Goal: Communication & Community: Answer question/provide support

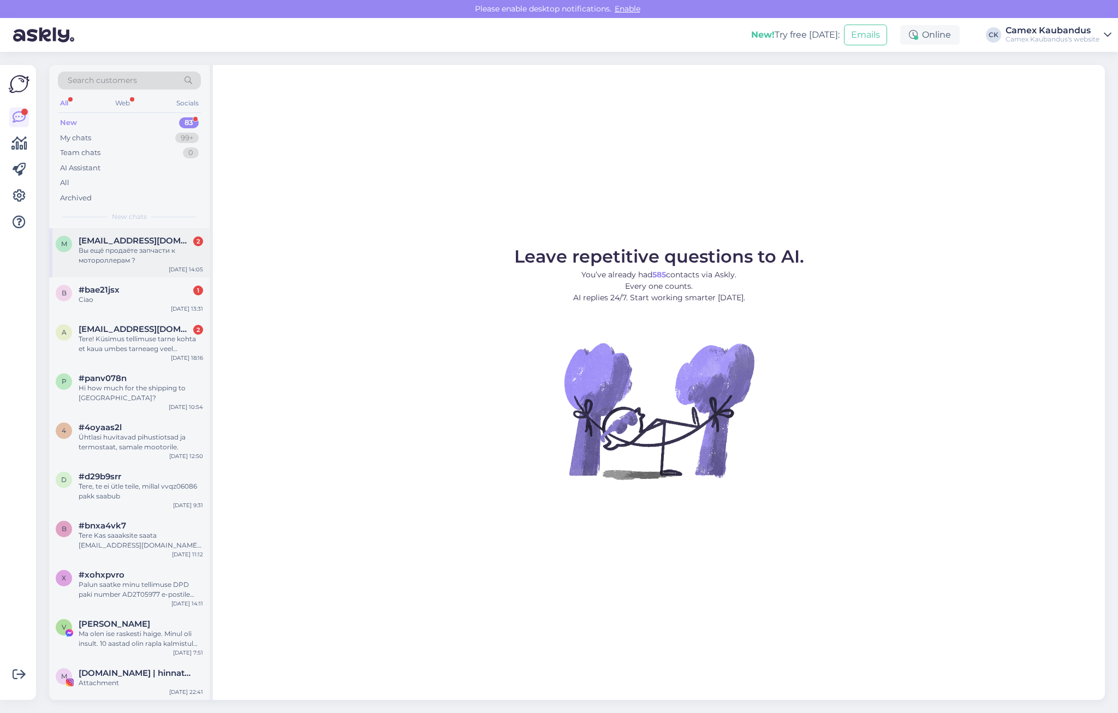
click at [123, 253] on div "Вы ещё продаёте запчасти к мотороллерам ?" at bounding box center [141, 256] width 125 height 20
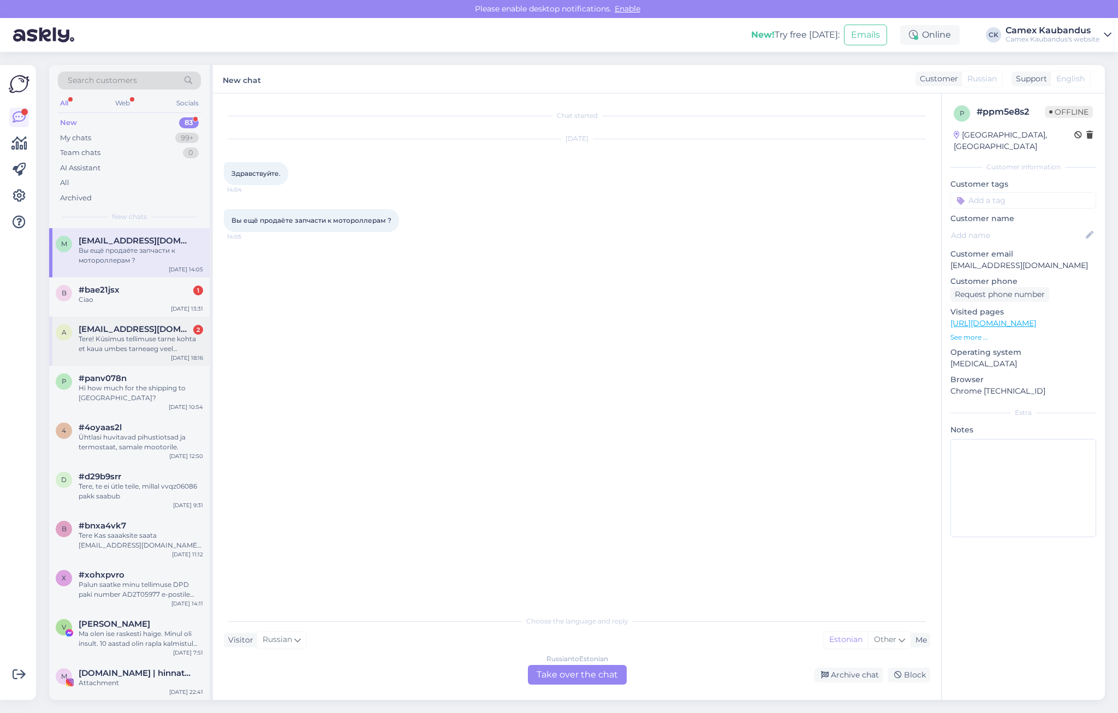
click at [148, 343] on div "Tere! Küsimus tellimuse tarne kohta et kaua umbes tarneaeg veel tellimusel RQZB…" at bounding box center [141, 344] width 125 height 20
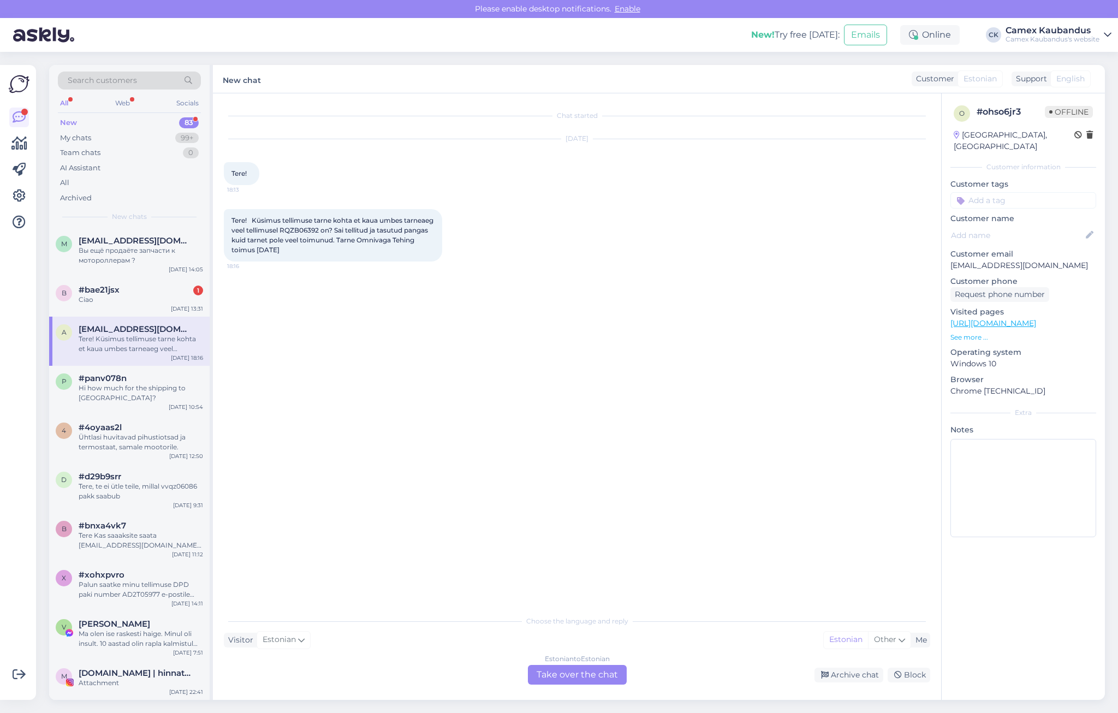
drag, startPoint x: 246, startPoint y: 222, endPoint x: 377, endPoint y: 263, distance: 136.8
click at [377, 263] on div "Tere! Küsimus tellimuse tarne kohta et kaua umbes tarneaeg veel tellimusel RQZB…" at bounding box center [577, 235] width 707 height 76
click at [376, 263] on div "Tere! Küsimus tellimuse tarne kohta et kaua umbes tarneaeg veel tellimusel RQZB…" at bounding box center [577, 235] width 707 height 76
drag, startPoint x: 381, startPoint y: 252, endPoint x: 302, endPoint y: 237, distance: 80.0
click at [302, 237] on div "Tere! Küsimus tellimuse tarne kohta et kaua umbes tarneaeg veel tellimusel RQZB…" at bounding box center [333, 235] width 218 height 52
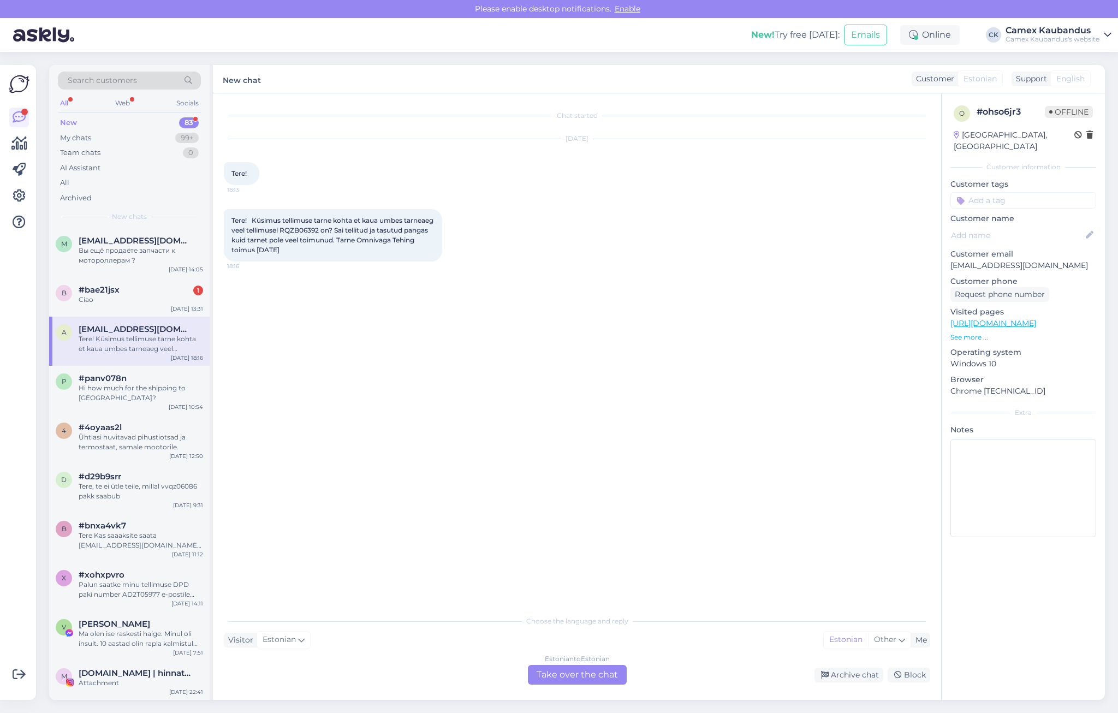
click at [302, 237] on span "Tere! Küsimus tellimuse tarne kohta et kaua umbes tarneaeg veel tellimusel RQZB…" at bounding box center [334, 235] width 204 height 38
drag, startPoint x: 302, startPoint y: 237, endPoint x: 365, endPoint y: 246, distance: 63.5
click at [365, 246] on div "Tere! Küsimus tellimuse tarne kohta et kaua umbes tarneaeg veel tellimusel RQZB…" at bounding box center [333, 235] width 218 height 52
click at [335, 228] on span "Tere! Küsimus tellimuse tarne kohta et kaua umbes tarneaeg veel tellimusel RQZB…" at bounding box center [334, 235] width 204 height 38
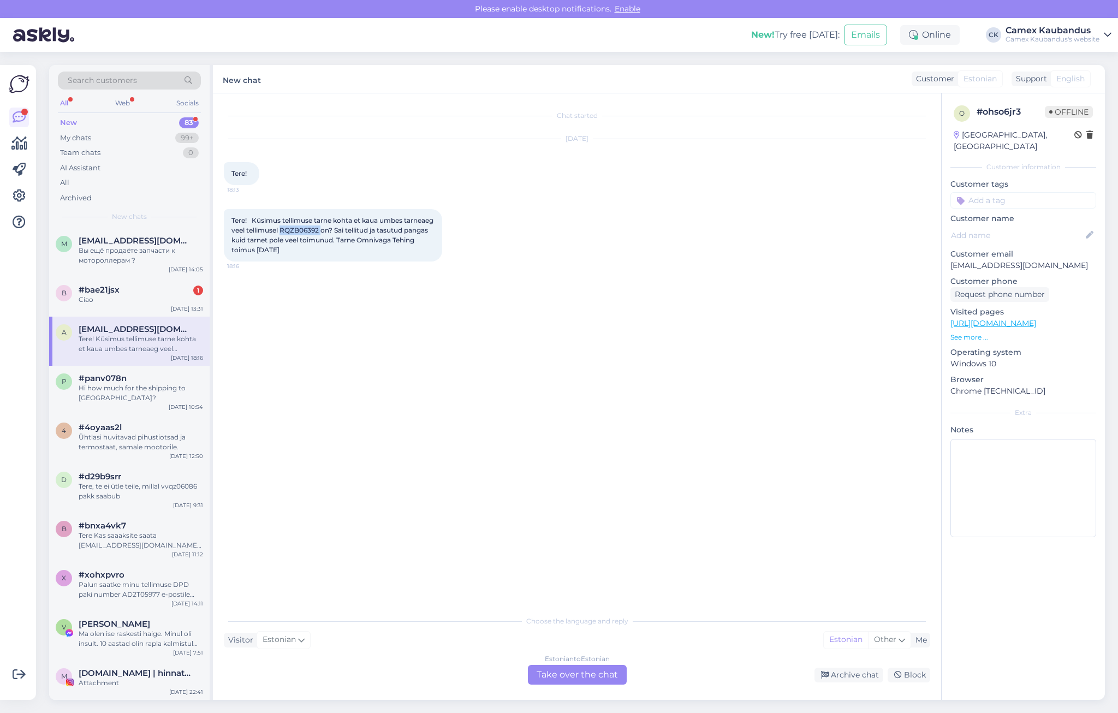
click at [335, 228] on span "Tere! Küsimus tellimuse tarne kohta et kaua umbes tarneaeg veel tellimusel RQZB…" at bounding box center [334, 235] width 204 height 38
copy span "RQZB06392"
click at [111, 292] on span "#bae21jsx" at bounding box center [99, 290] width 41 height 10
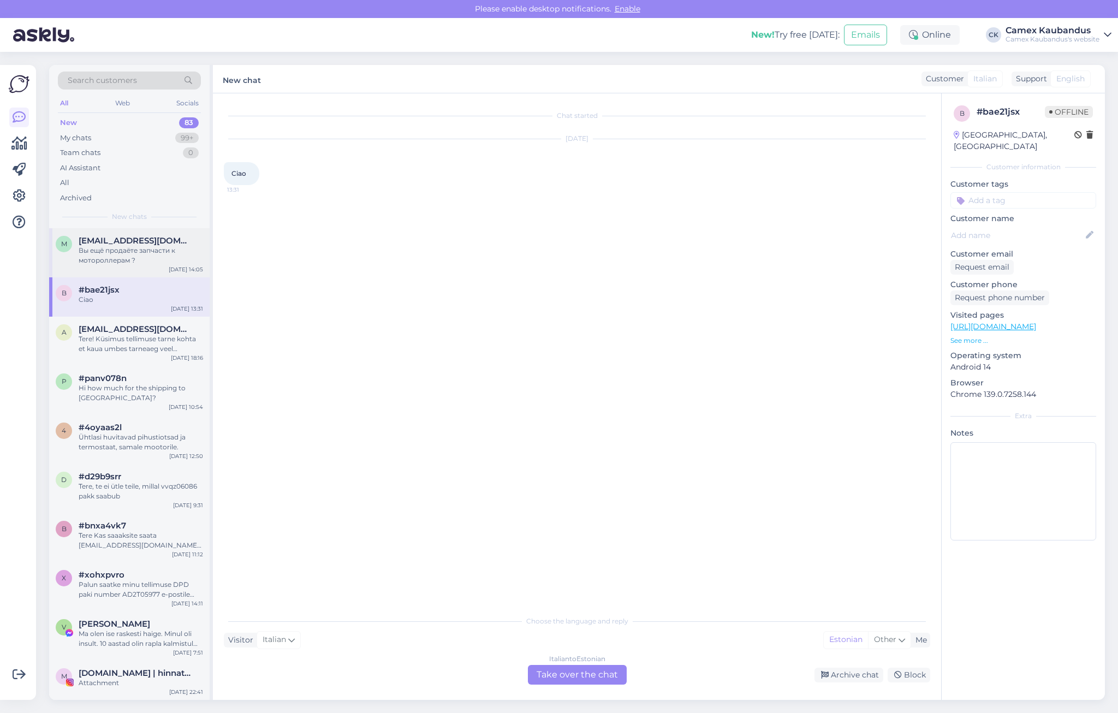
click at [101, 247] on div "Вы ещё продаёте запчасти к мотороллерам ?" at bounding box center [141, 256] width 125 height 20
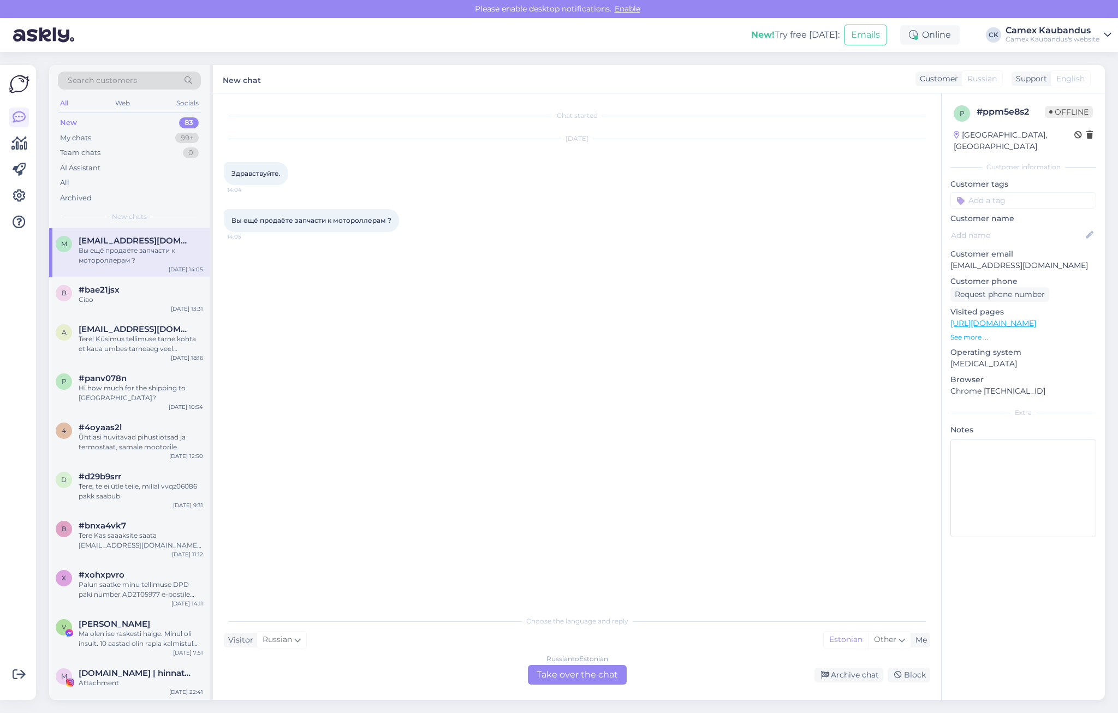
click at [592, 674] on div "Russian to Estonian Take over the chat" at bounding box center [577, 675] width 99 height 20
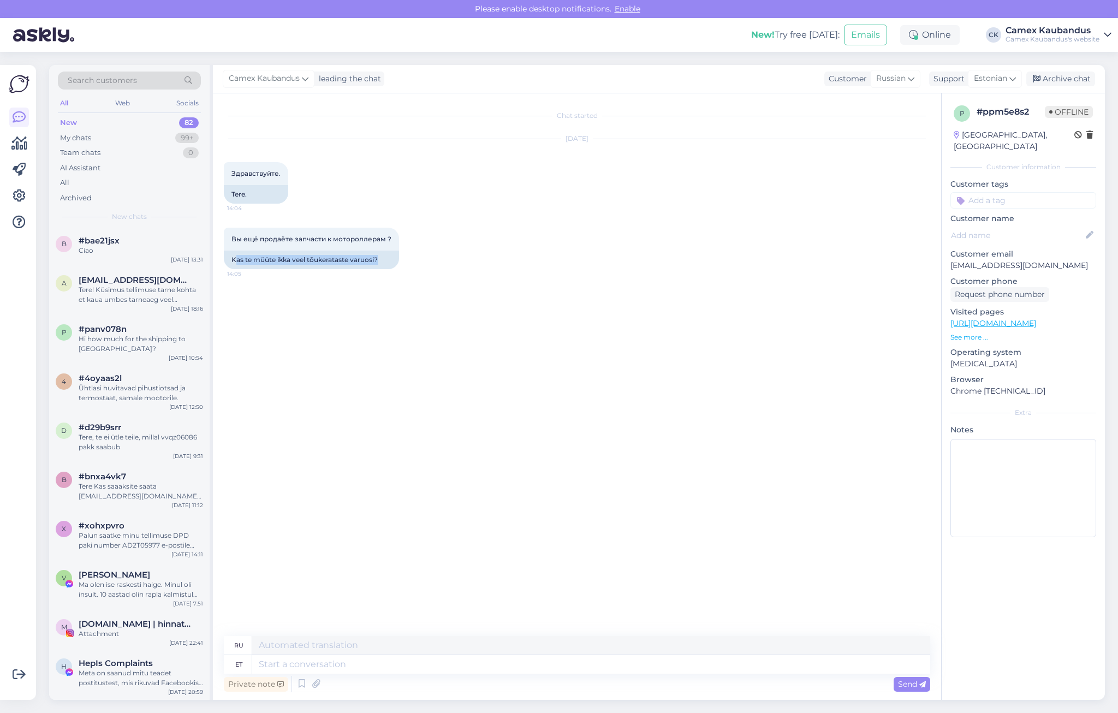
drag, startPoint x: 248, startPoint y: 256, endPoint x: 428, endPoint y: 292, distance: 183.2
click at [428, 292] on div "Chat started [DATE] Здравствуйте. 14:04 Tere. Вы ещё продаёте запчасти к моторо…" at bounding box center [582, 365] width 716 height 522
drag, startPoint x: 428, startPoint y: 292, endPoint x: 376, endPoint y: 266, distance: 57.2
click at [376, 266] on div "Kas te müüte ikka veel tõukerataste varuosi?" at bounding box center [311, 260] width 175 height 19
drag, startPoint x: 350, startPoint y: 265, endPoint x: 295, endPoint y: 266, distance: 54.6
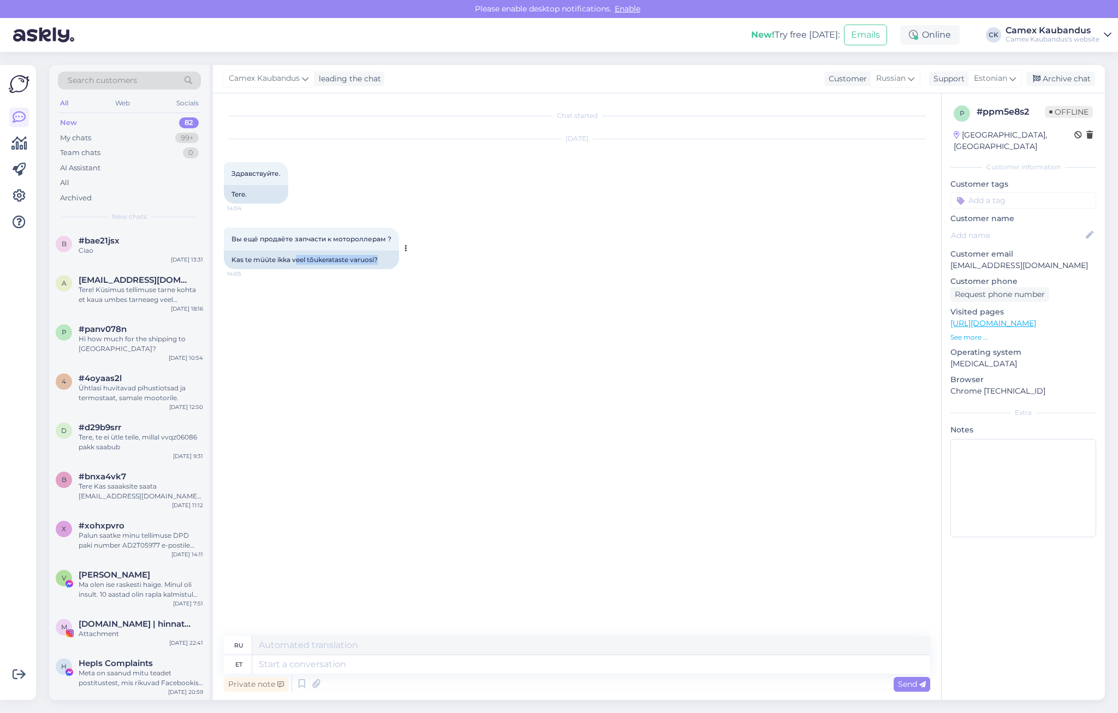
click at [295, 266] on div "Kas te müüte ikka veel tõukerataste varuosi?" at bounding box center [311, 260] width 175 height 19
click at [518, 663] on textarea at bounding box center [591, 664] width 678 height 19
click at [1015, 85] on div "Estonian" at bounding box center [995, 78] width 54 height 17
click at [941, 247] on link "English" at bounding box center [976, 249] width 120 height 17
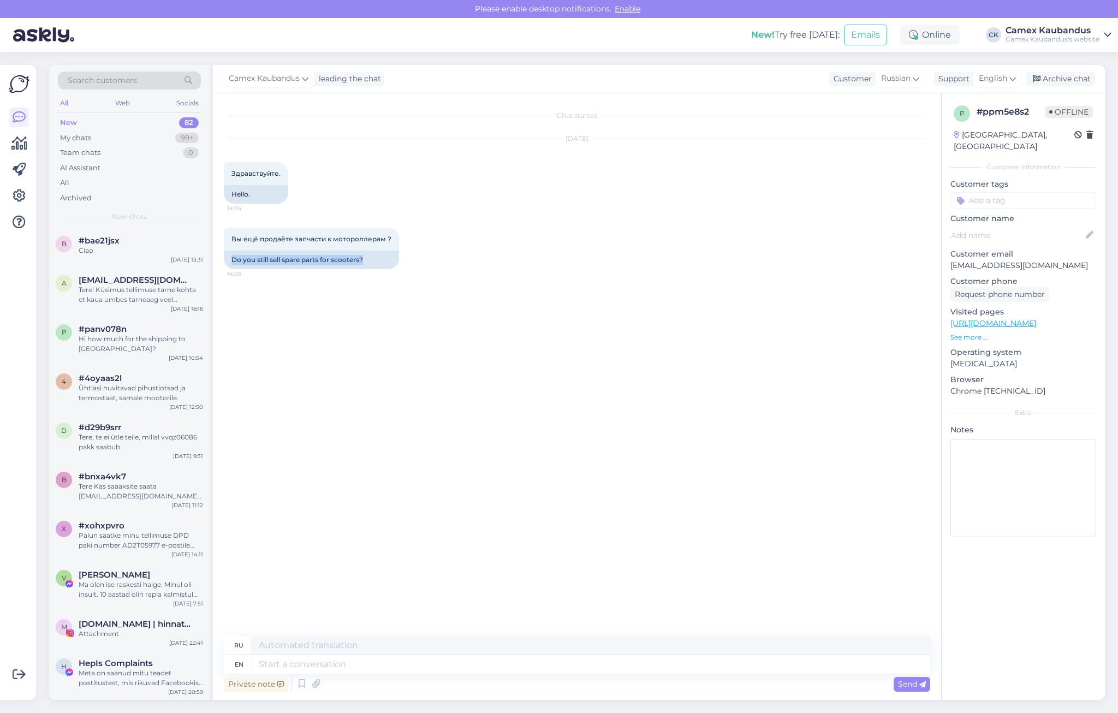
drag, startPoint x: 230, startPoint y: 266, endPoint x: 376, endPoint y: 280, distance: 147.0
click at [376, 280] on div "Chat started [DATE] Здравствуйте. 14:04 Hello. Вы ещё продаёте запчасти к мотор…" at bounding box center [577, 396] width 729 height 607
drag, startPoint x: 376, startPoint y: 280, endPoint x: 359, endPoint y: 280, distance: 16.9
click at [359, 280] on div "Вы ещё продаёте запчасти к мотороллерам ? 14:05 Do you still sell spare parts f…" at bounding box center [577, 249] width 707 height 66
click at [122, 296] on div "Tere! Küsimus tellimuse tarne kohta et kaua umbes tarneaeg veel tellimusel RQZB…" at bounding box center [141, 295] width 125 height 20
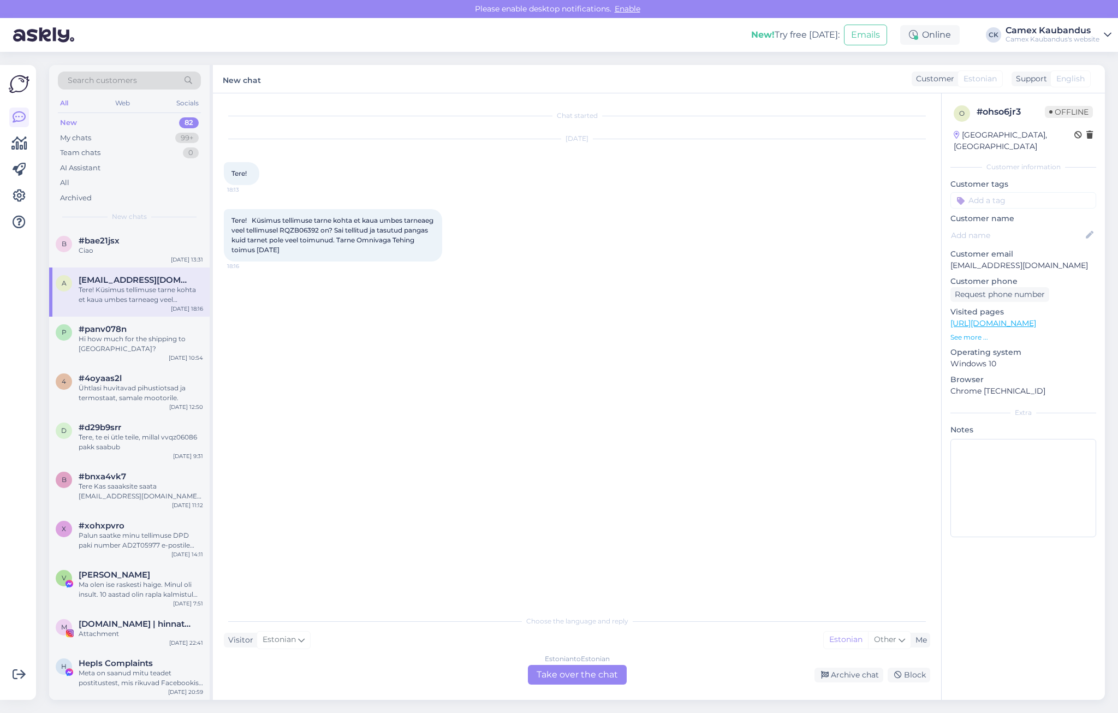
click at [359, 356] on div "Chat started [DATE] Tere! 18:13 Tere! Küsimus tellimuse tarne kohta et kaua umb…" at bounding box center [582, 352] width 716 height 496
drag, startPoint x: 396, startPoint y: 254, endPoint x: 229, endPoint y: 221, distance: 170.4
click at [229, 221] on div "Tere! Küsimus tellimuse tarne kohta et kaua umbes tarneaeg veel tellimusel RQZB…" at bounding box center [333, 235] width 218 height 52
drag, startPoint x: 229, startPoint y: 221, endPoint x: 294, endPoint y: 238, distance: 67.2
click at [294, 238] on span "Tere! Küsimus tellimuse tarne kohta et kaua umbes tarneaeg veel tellimusel RQZB…" at bounding box center [334, 235] width 204 height 38
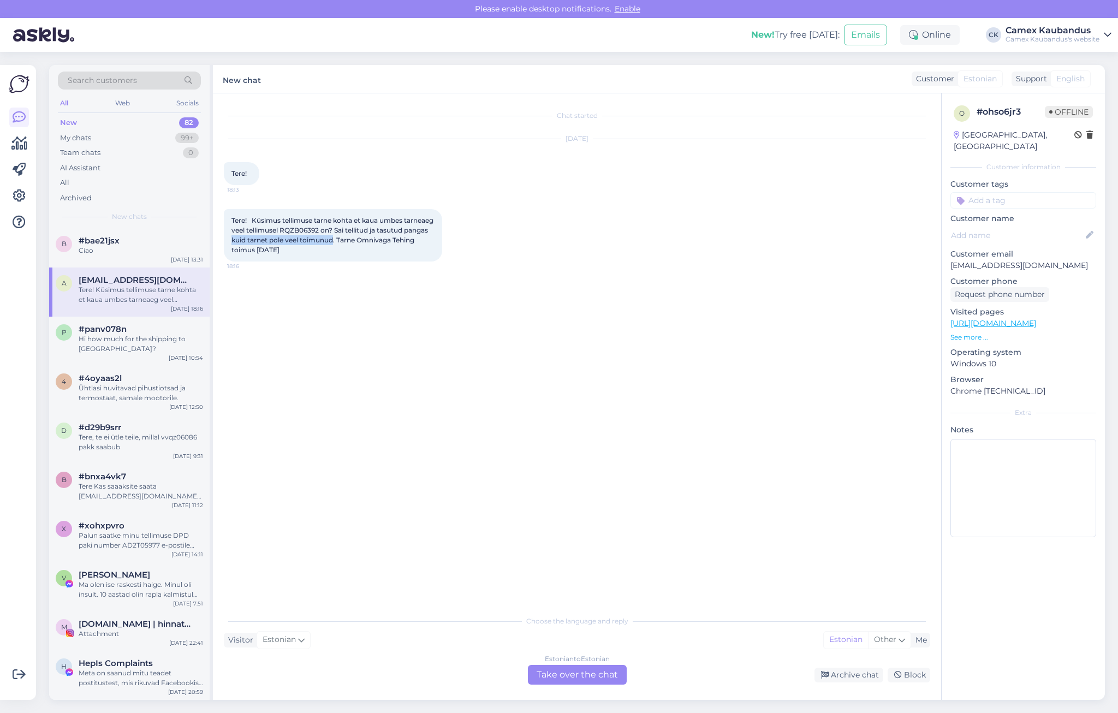
drag, startPoint x: 294, startPoint y: 238, endPoint x: 362, endPoint y: 242, distance: 67.4
click at [362, 242] on span "Tere! Küsimus tellimuse tarne kohta et kaua umbes tarneaeg veel tellimusel RQZB…" at bounding box center [334, 235] width 204 height 38
drag, startPoint x: 307, startPoint y: 214, endPoint x: 411, endPoint y: 248, distance: 109.5
click at [411, 248] on div "Tere! Küsimus tellimuse tarne kohta et kaua umbes tarneaeg veel tellimusel RQZB…" at bounding box center [333, 235] width 218 height 52
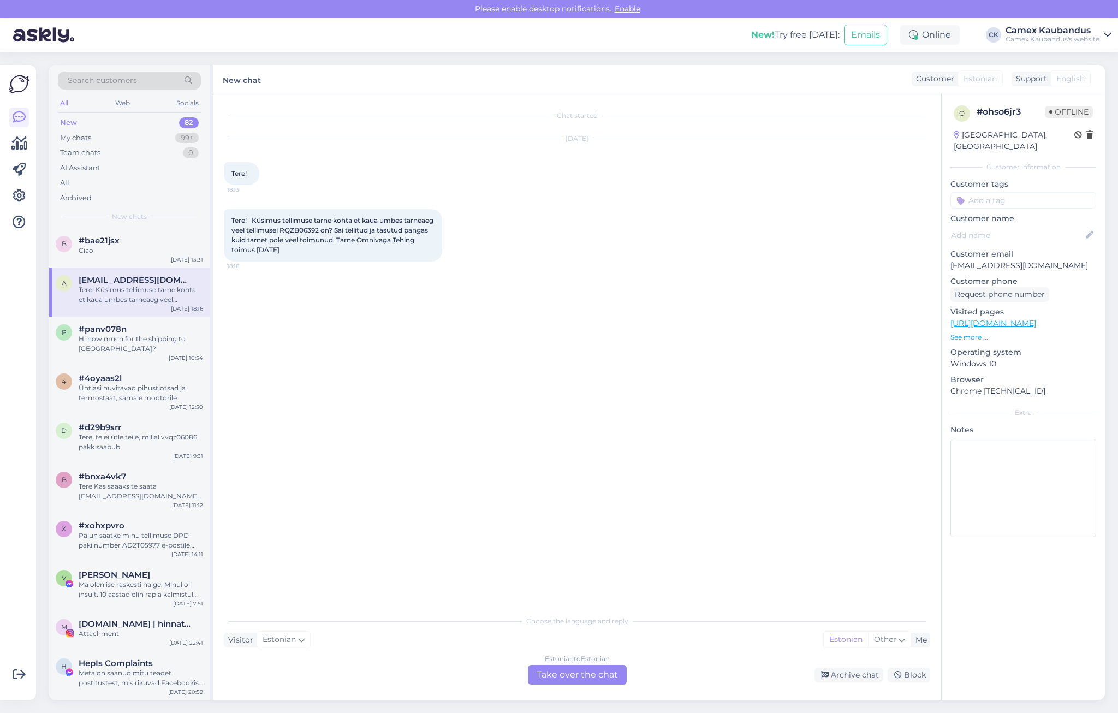
click at [411, 248] on div "Tere! Küsimus tellimuse tarne kohta et kaua umbes tarneaeg veel tellimusel RQZB…" at bounding box center [333, 235] width 218 height 52
drag, startPoint x: 414, startPoint y: 254, endPoint x: 290, endPoint y: 218, distance: 129.1
click at [290, 218] on div "Tere! Küsimus tellimuse tarne kohta et kaua umbes tarneaeg veel tellimusel RQZB…" at bounding box center [333, 235] width 218 height 52
click at [290, 218] on span "Tere! Küsimus tellimuse tarne kohta et kaua umbes tarneaeg veel tellimusel RQZB…" at bounding box center [334, 235] width 204 height 38
drag, startPoint x: 290, startPoint y: 218, endPoint x: 392, endPoint y: 242, distance: 104.4
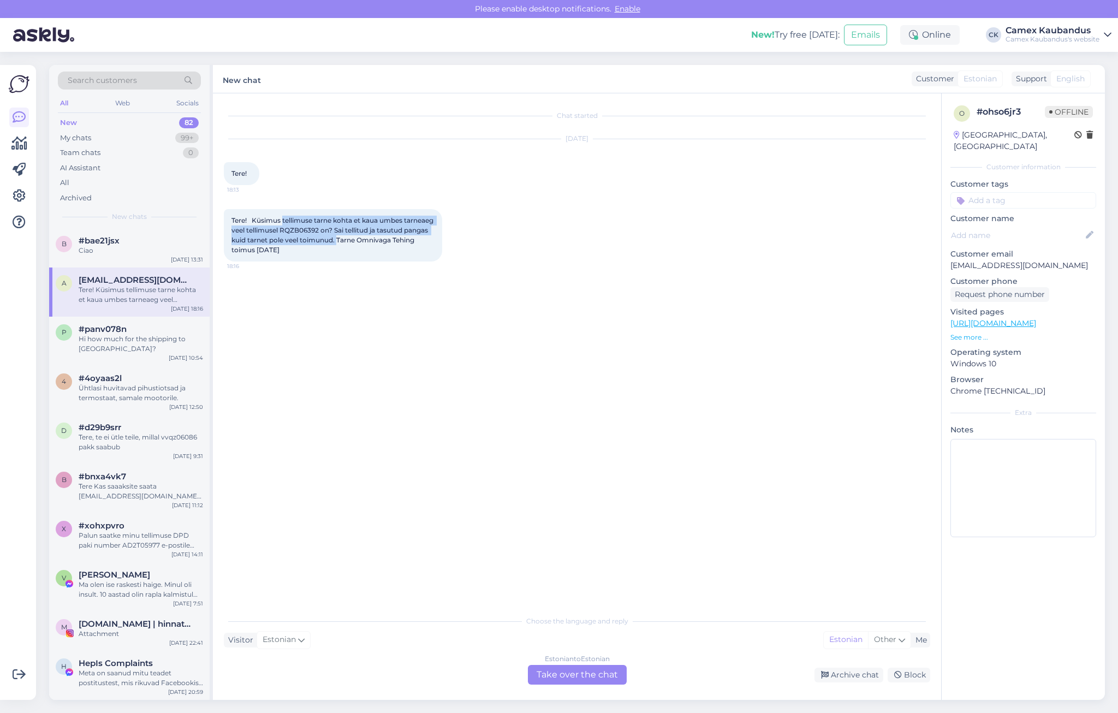
click at [392, 242] on span "Tere! Küsimus tellimuse tarne kohta et kaua umbes tarneaeg veel tellimusel RQZB…" at bounding box center [334, 235] width 204 height 38
click at [392, 244] on span "Tere! Küsimus tellimuse tarne kohta et kaua umbes tarneaeg veel tellimusel RQZB…" at bounding box center [334, 235] width 204 height 38
drag, startPoint x: 398, startPoint y: 258, endPoint x: 250, endPoint y: 228, distance: 150.9
click at [250, 228] on div "Tere! Küsimus tellimuse tarne kohta et kaua umbes tarneaeg veel tellimusel RQZB…" at bounding box center [333, 235] width 218 height 52
click at [250, 228] on span "Tere! Küsimus tellimuse tarne kohta et kaua umbes tarneaeg veel tellimusel RQZB…" at bounding box center [334, 235] width 204 height 38
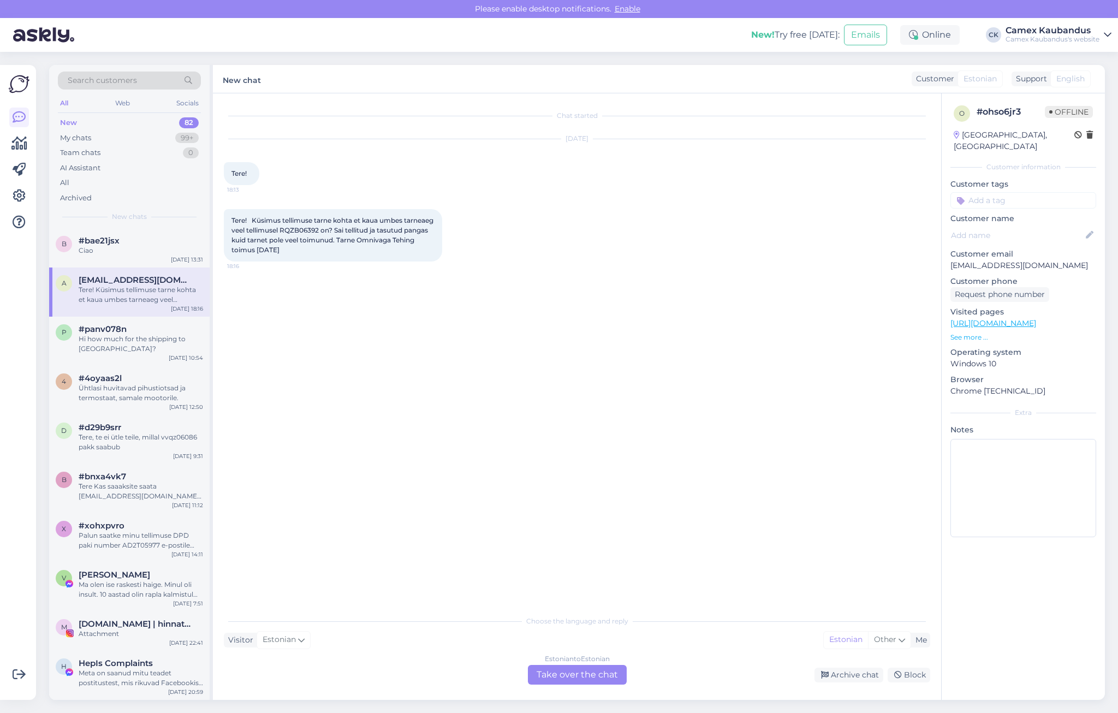
click at [599, 675] on div "Estonian to Estonian Take over the chat" at bounding box center [577, 675] width 99 height 20
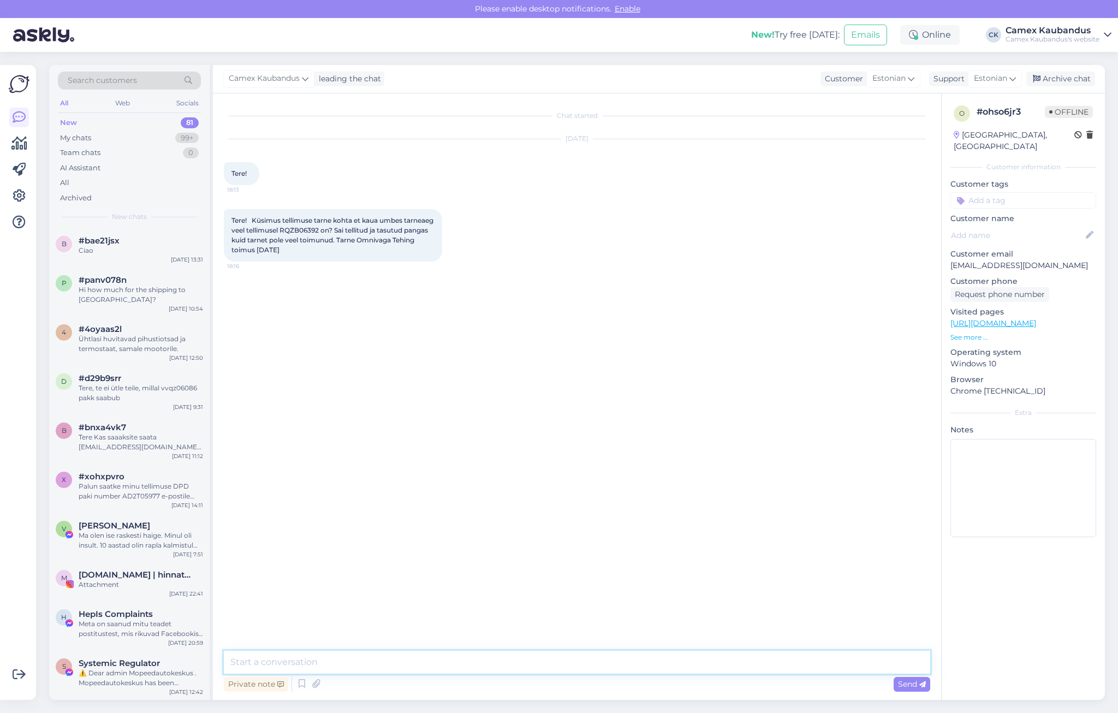
click at [306, 662] on textarea at bounding box center [577, 662] width 707 height 23
type textarea "Tere! [PERSON_NAME] just infot ,et [PERSON_NAME] õhtul saabub see meile [PERSON…"
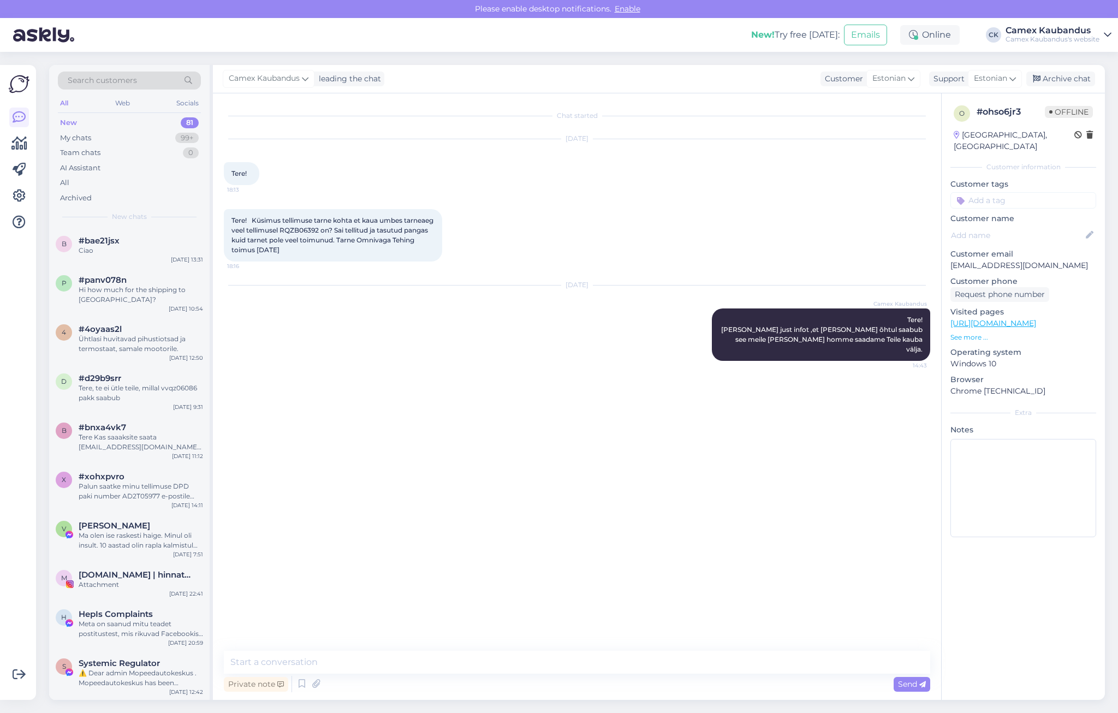
click at [643, 76] on div "Camex Kaubandus leading the chat Customer Estonian Support Estonian Arabic Bela…" at bounding box center [659, 79] width 892 height 28
click at [559, 620] on div "Chat started [DATE] Tere! 18:13 Tere! Küsimus tellimuse tarne kohta et kaua umb…" at bounding box center [582, 372] width 716 height 537
